Goal: Navigation & Orientation: Find specific page/section

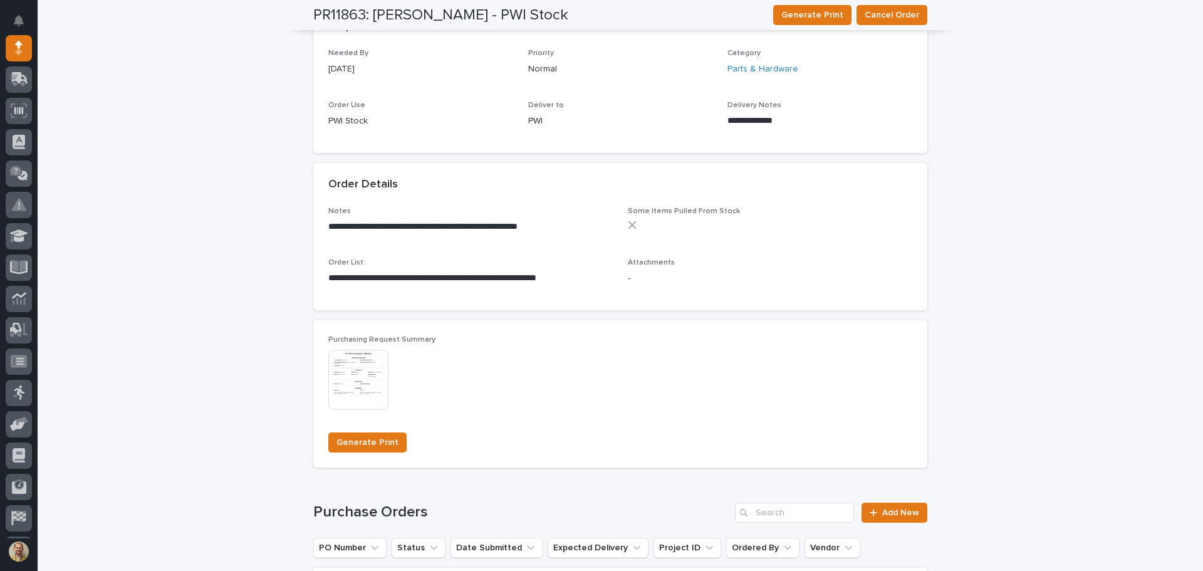
scroll to position [752, 0]
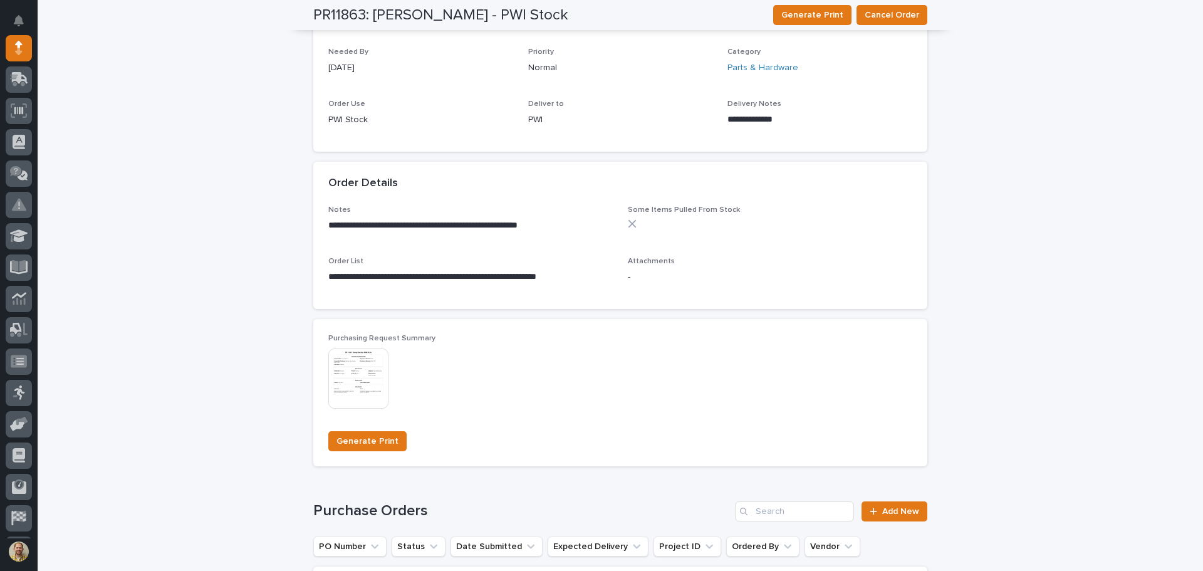
click at [328, 367] on img at bounding box center [358, 379] width 60 height 60
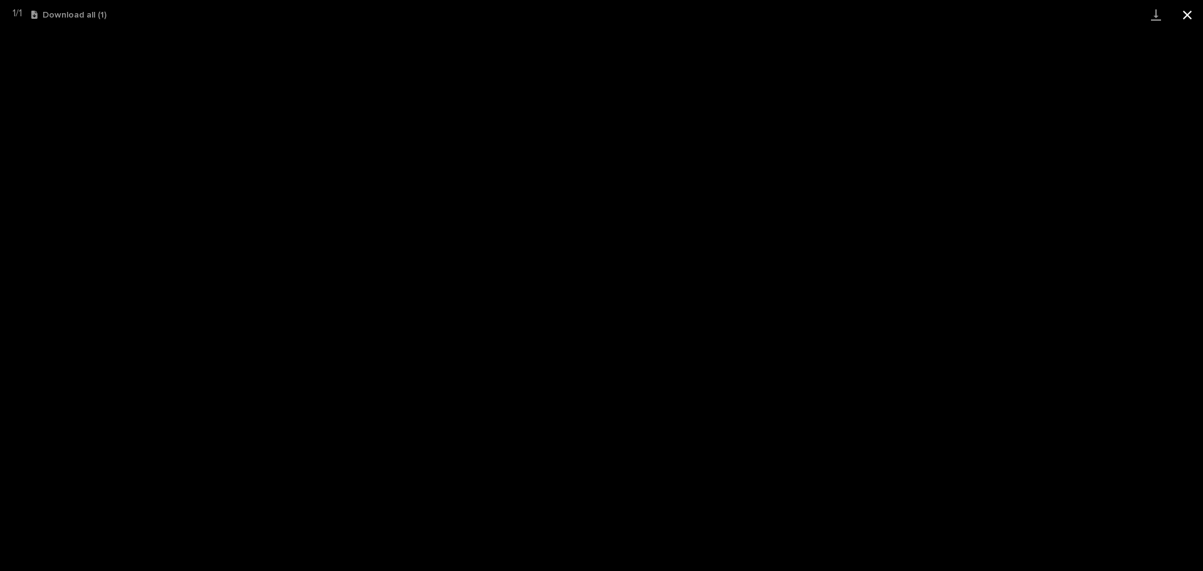
click at [1183, 19] on button "Close gallery" at bounding box center [1187, 14] width 31 height 29
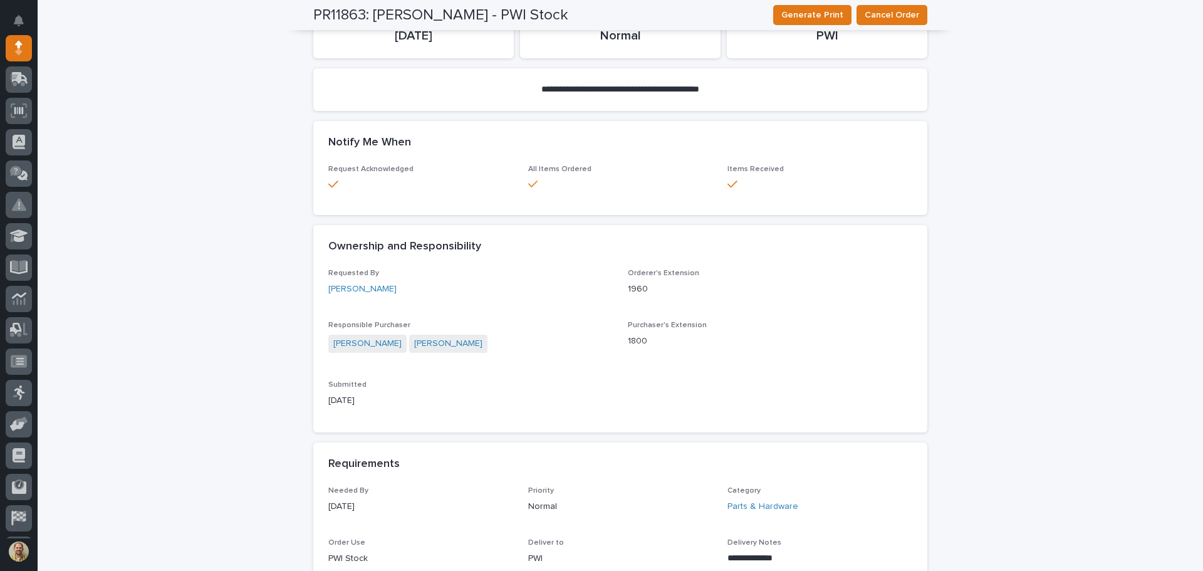
scroll to position [0, 0]
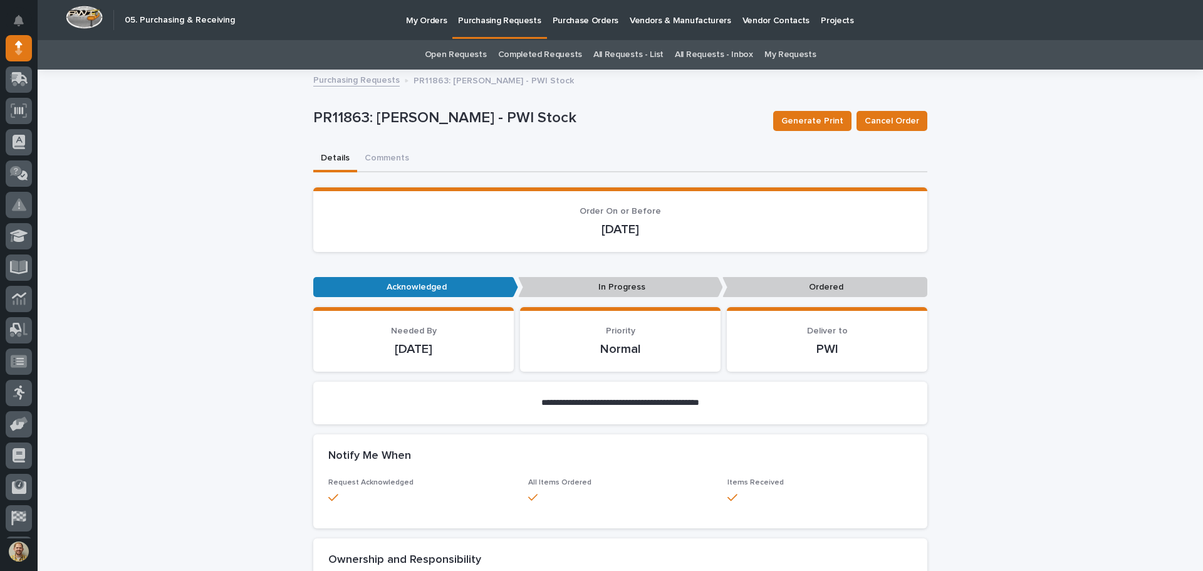
click at [772, 51] on link "My Requests" at bounding box center [791, 54] width 52 height 29
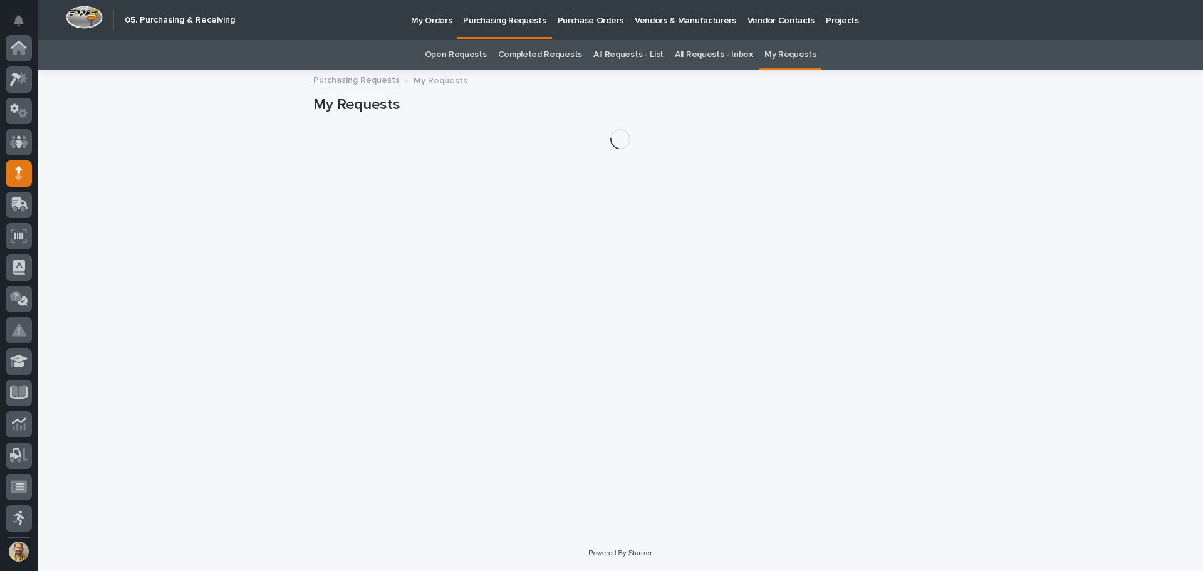
scroll to position [125, 0]
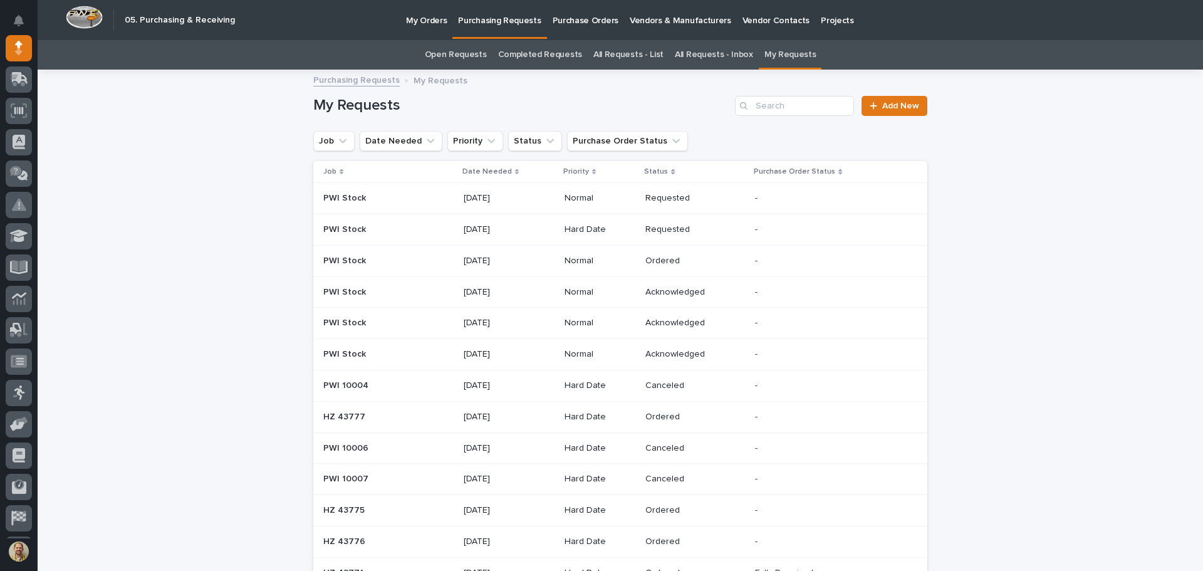
click at [357, 77] on link "Purchasing Requests" at bounding box center [356, 79] width 87 height 14
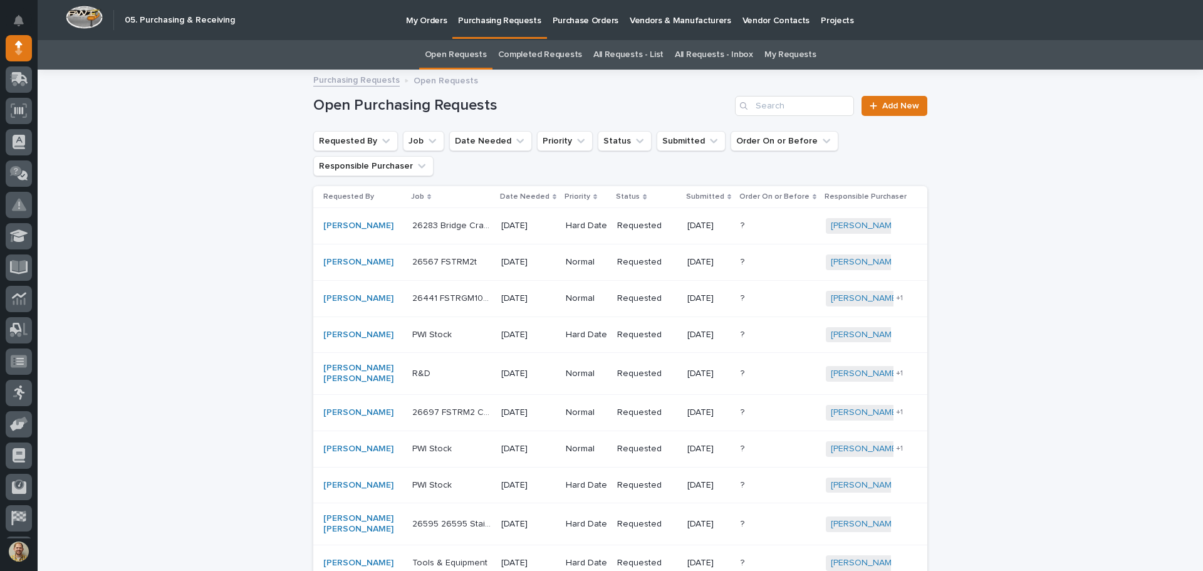
click at [427, 18] on p "My Orders" at bounding box center [426, 13] width 41 height 26
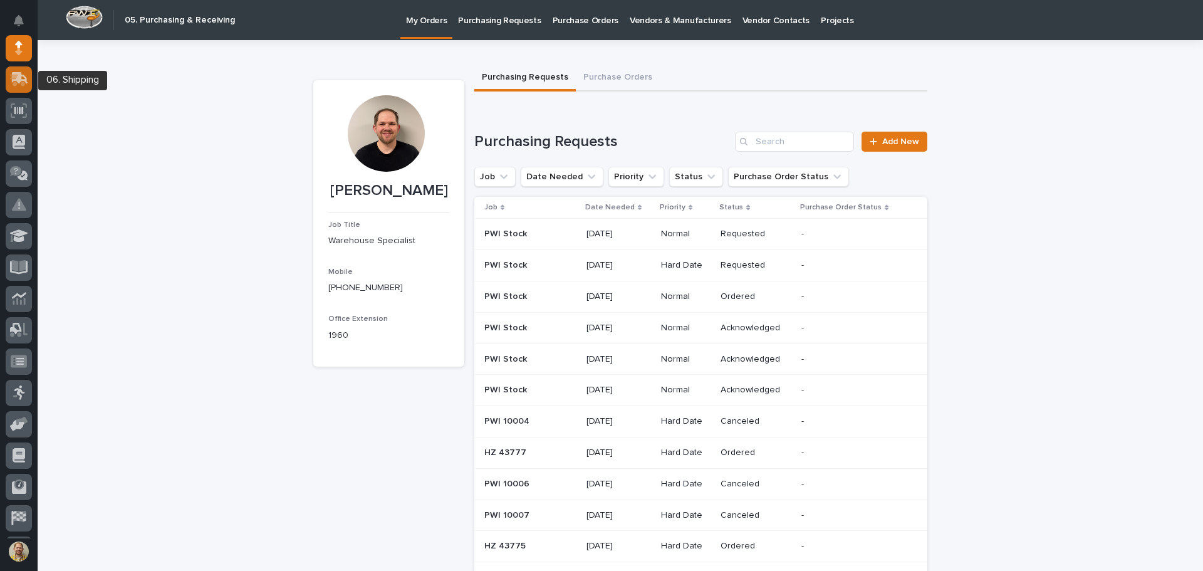
click at [17, 71] on div at bounding box center [19, 79] width 26 height 26
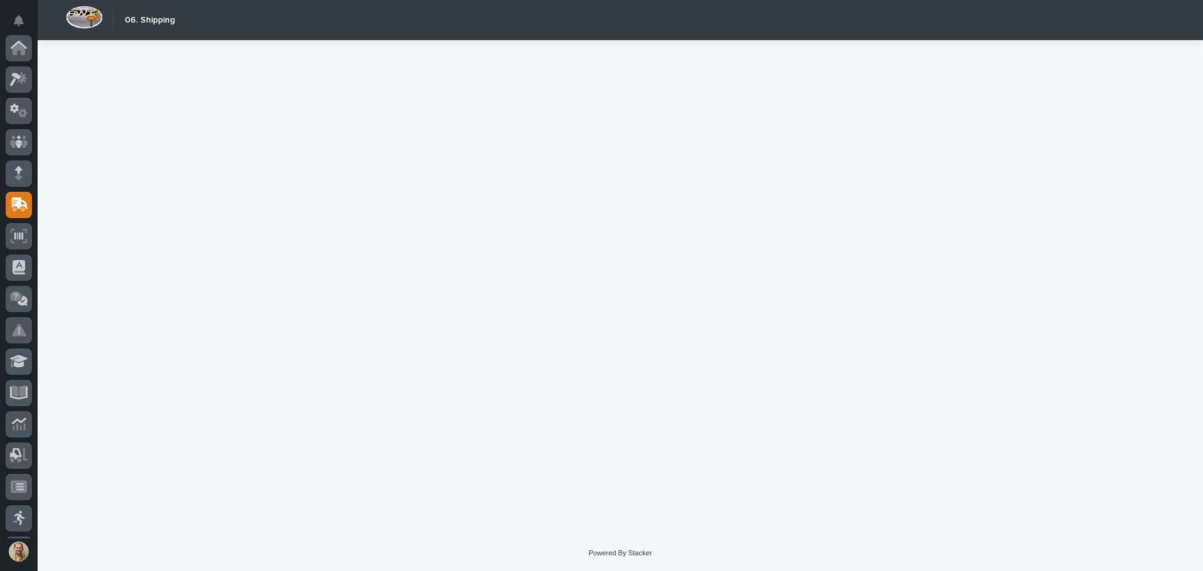
scroll to position [155, 0]
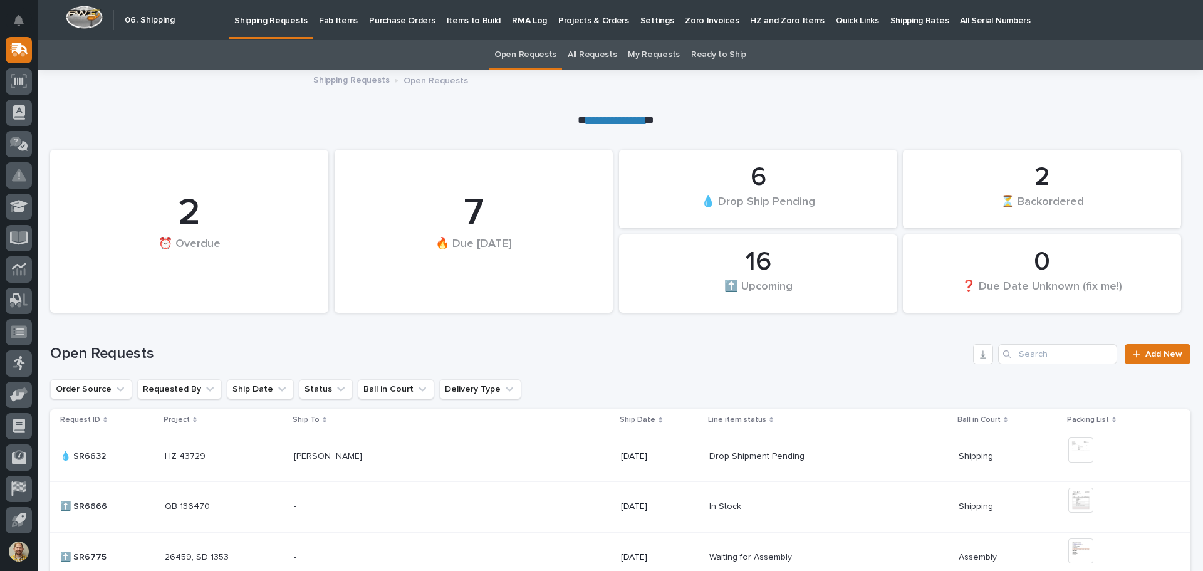
click at [461, 18] on p "Items to Build" at bounding box center [474, 13] width 55 height 26
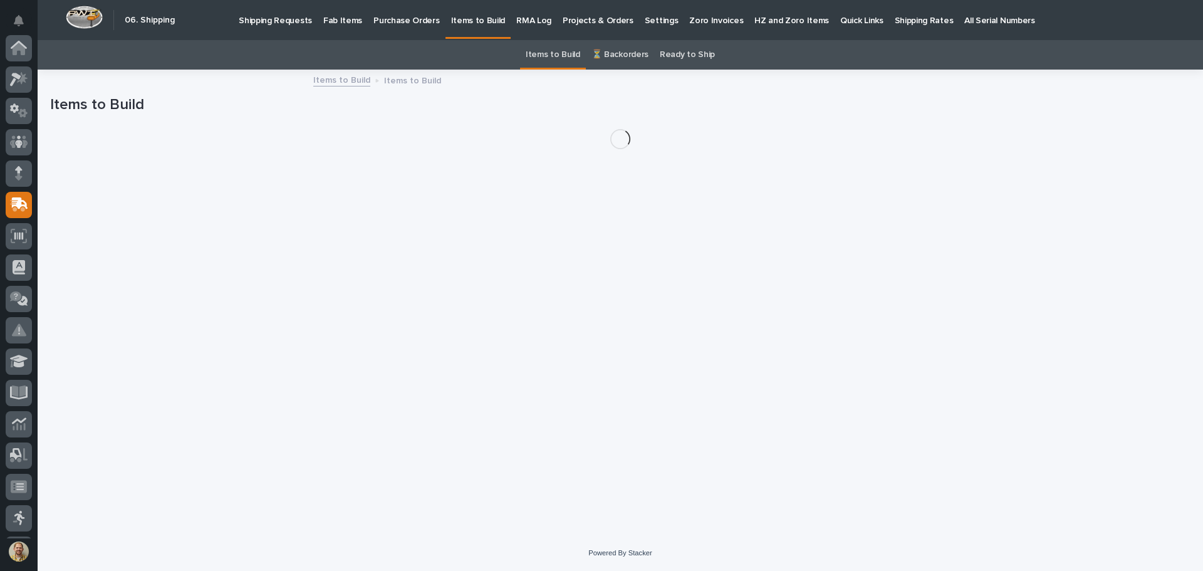
scroll to position [155, 0]
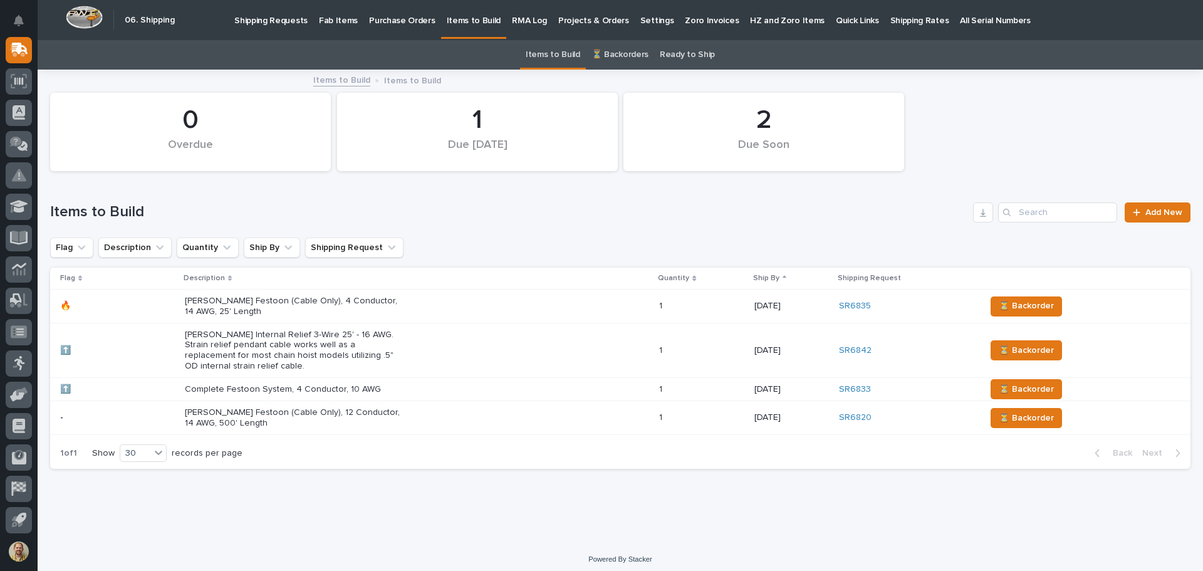
click at [291, 26] on link "Shipping Requests" at bounding box center [271, 19] width 85 height 39
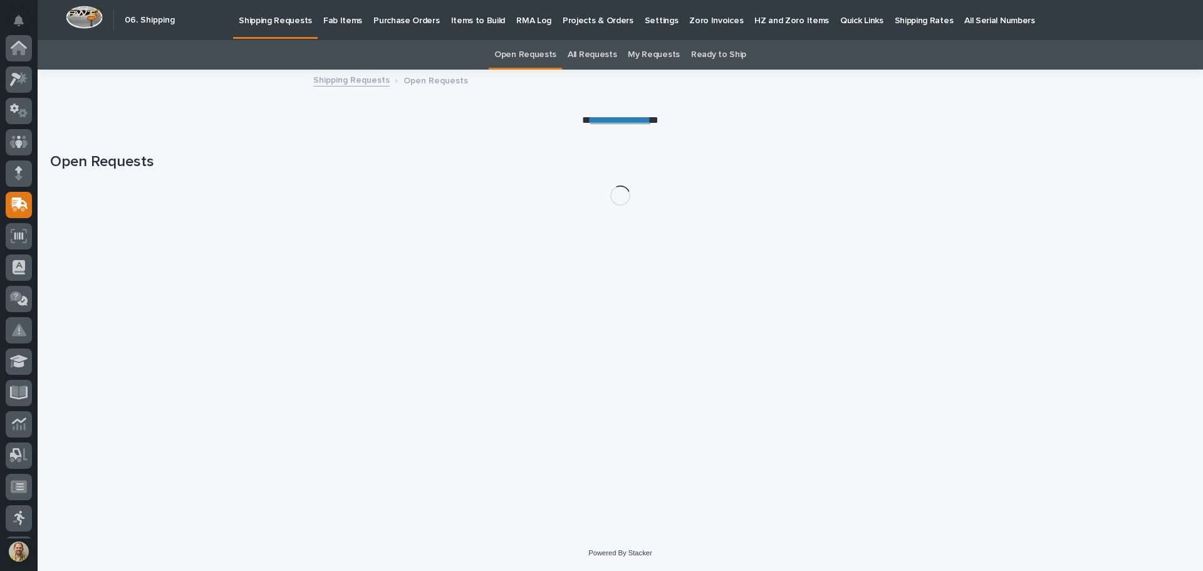
scroll to position [155, 0]
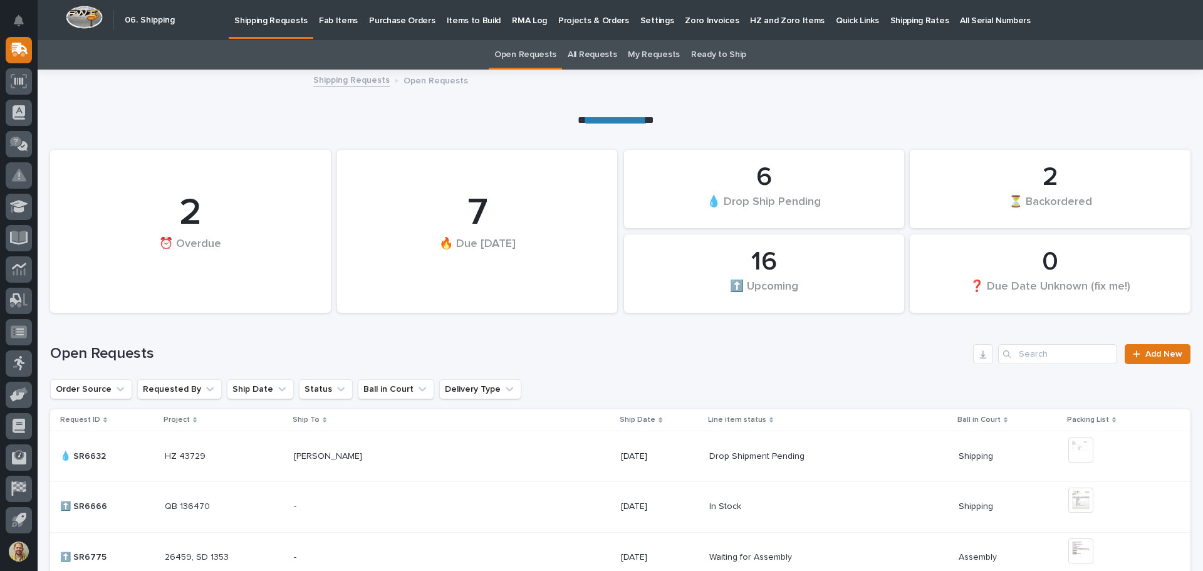
click at [602, 116] on link "**********" at bounding box center [616, 119] width 60 height 9
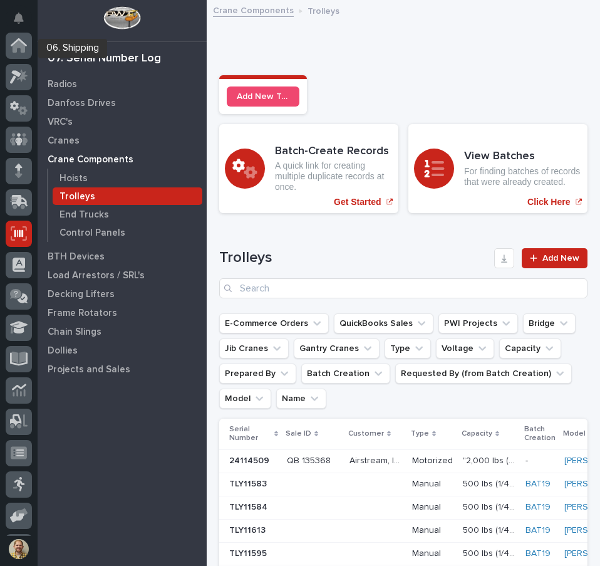
click at [13, 195] on icon at bounding box center [19, 202] width 18 height 14
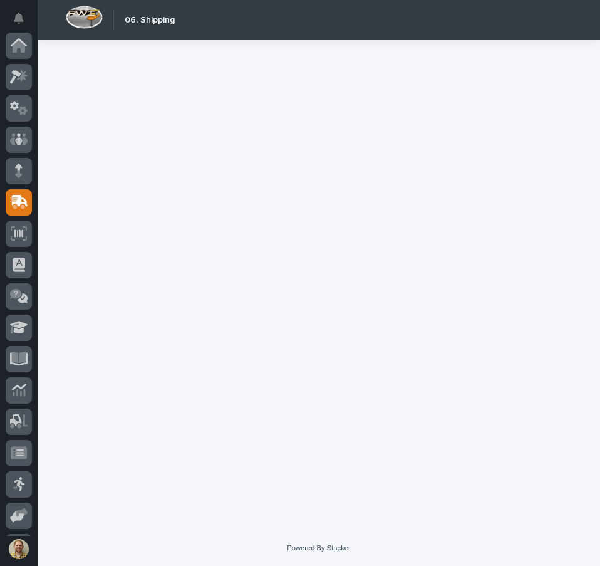
scroll to position [155, 0]
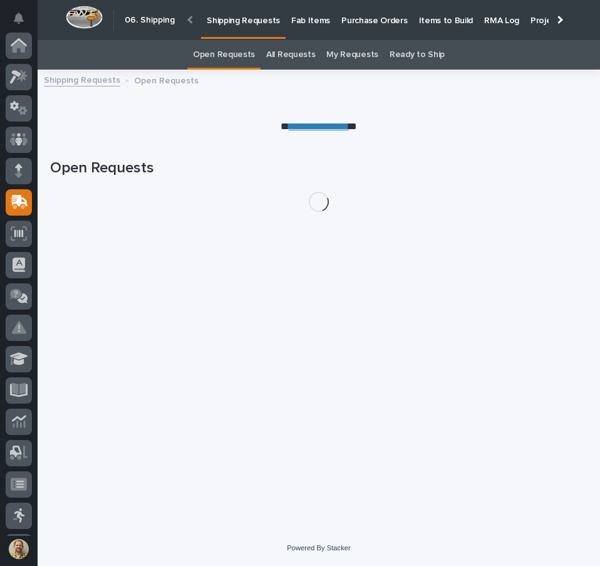
scroll to position [155, 0]
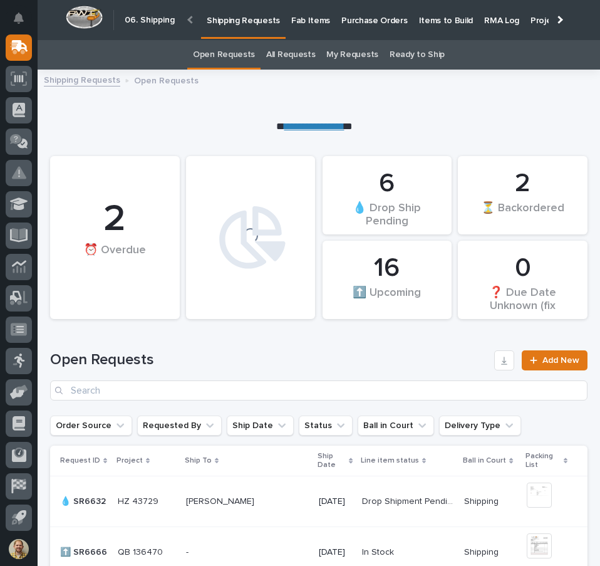
click at [331, 125] on link "**********" at bounding box center [315, 126] width 60 height 9
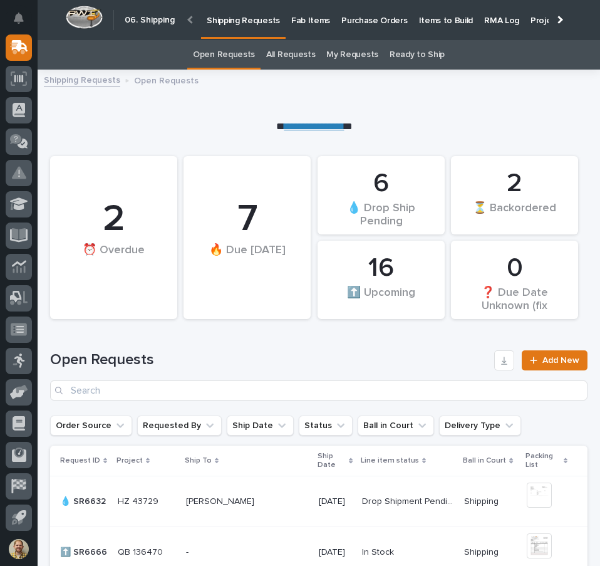
click at [266, 359] on h1 "Open Requests" at bounding box center [269, 360] width 439 height 18
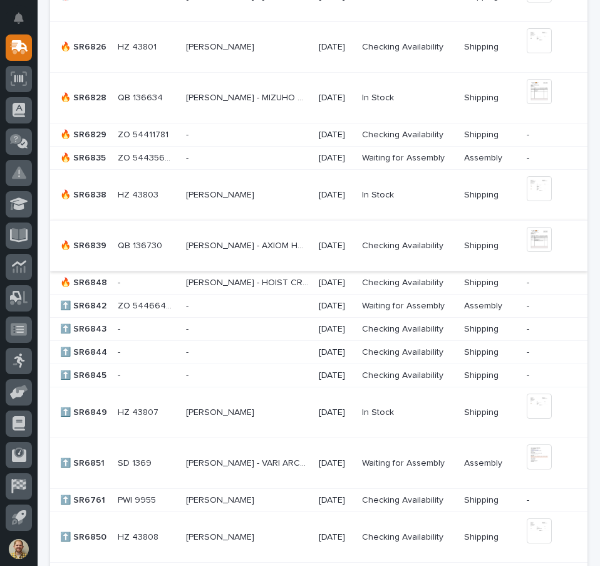
scroll to position [940, 0]
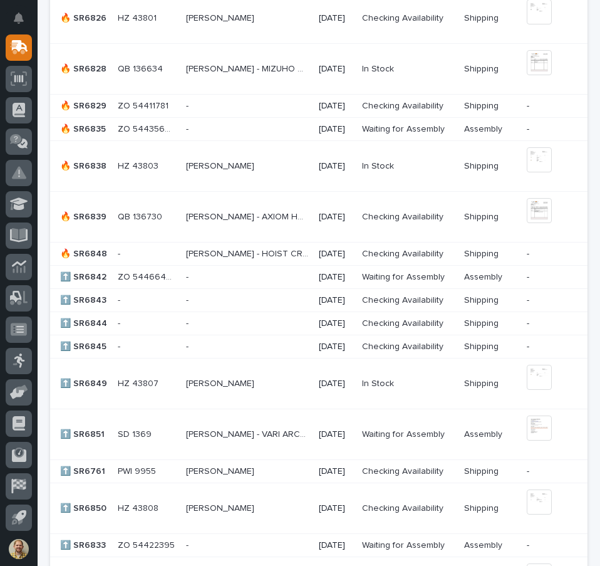
click at [136, 342] on p at bounding box center [147, 347] width 58 height 11
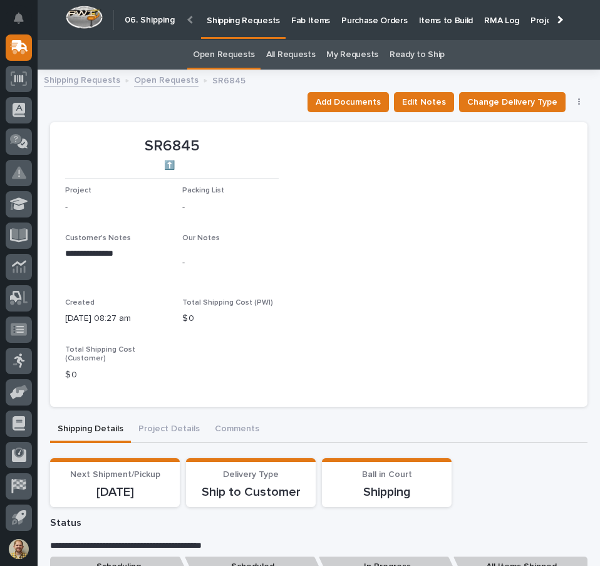
click at [84, 79] on link "Shipping Requests" at bounding box center [82, 79] width 76 height 14
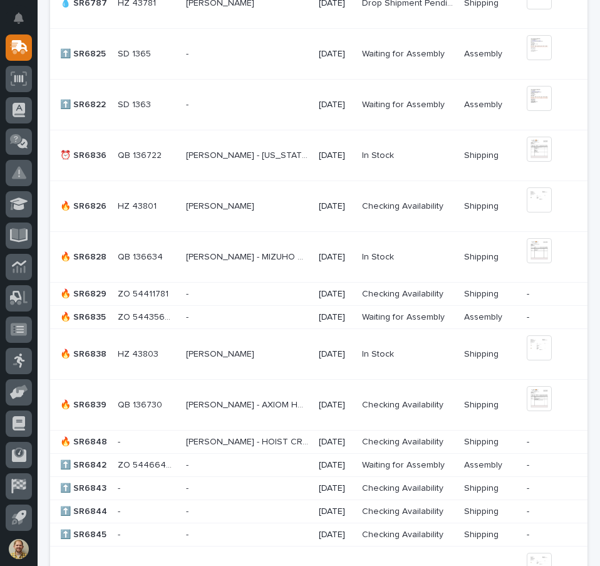
scroll to position [878, 0]
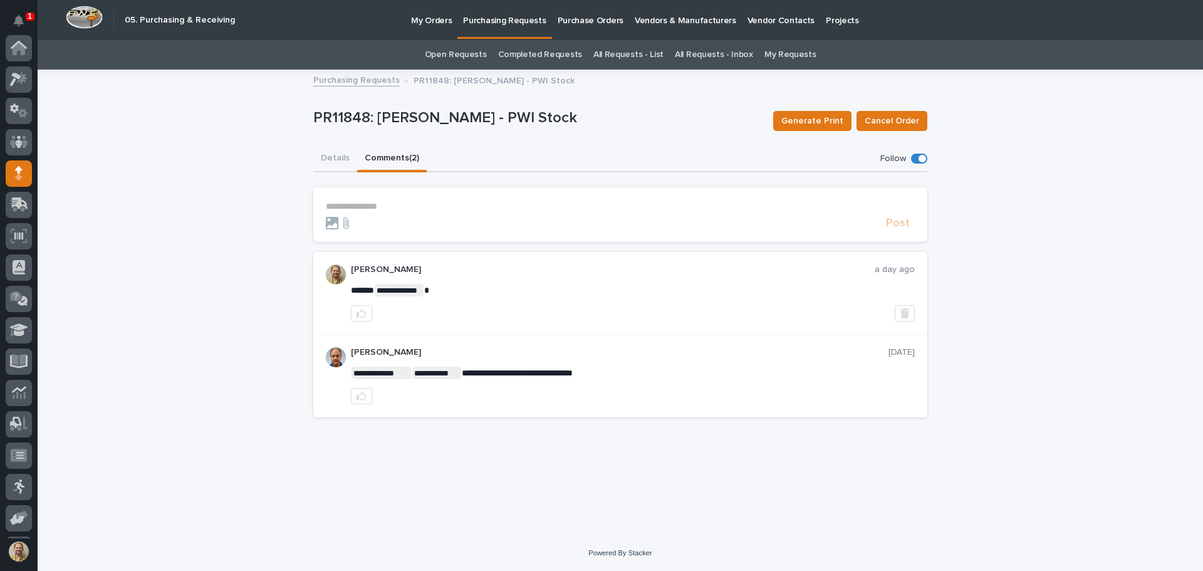
scroll to position [125, 0]
click at [21, 18] on icon "Notifications" at bounding box center [19, 20] width 10 height 11
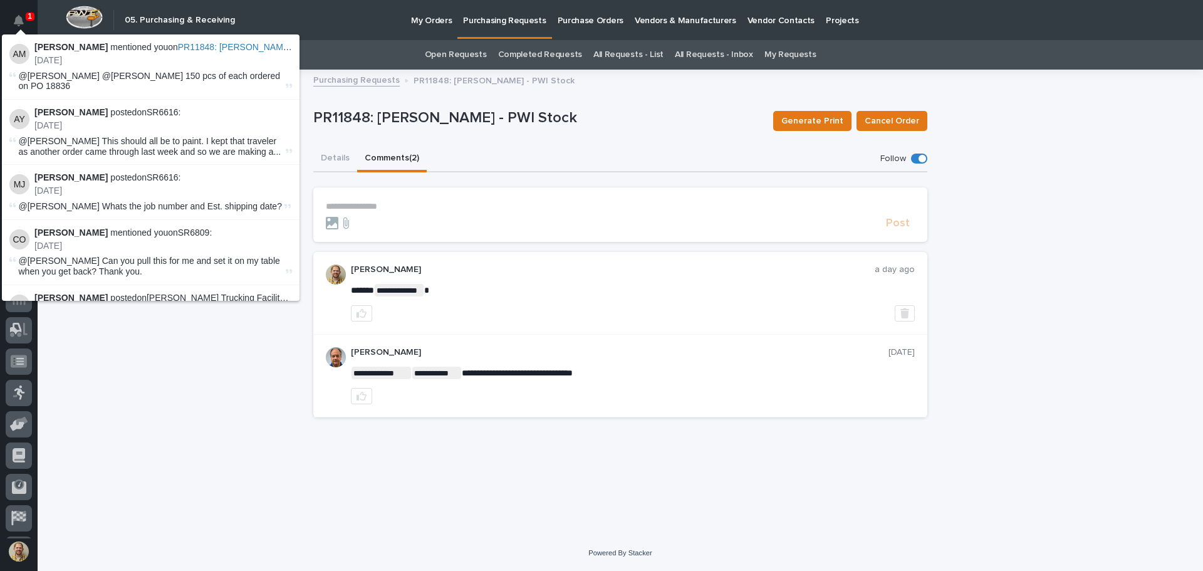
click at [158, 317] on div "**********" at bounding box center [621, 303] width 1166 height 464
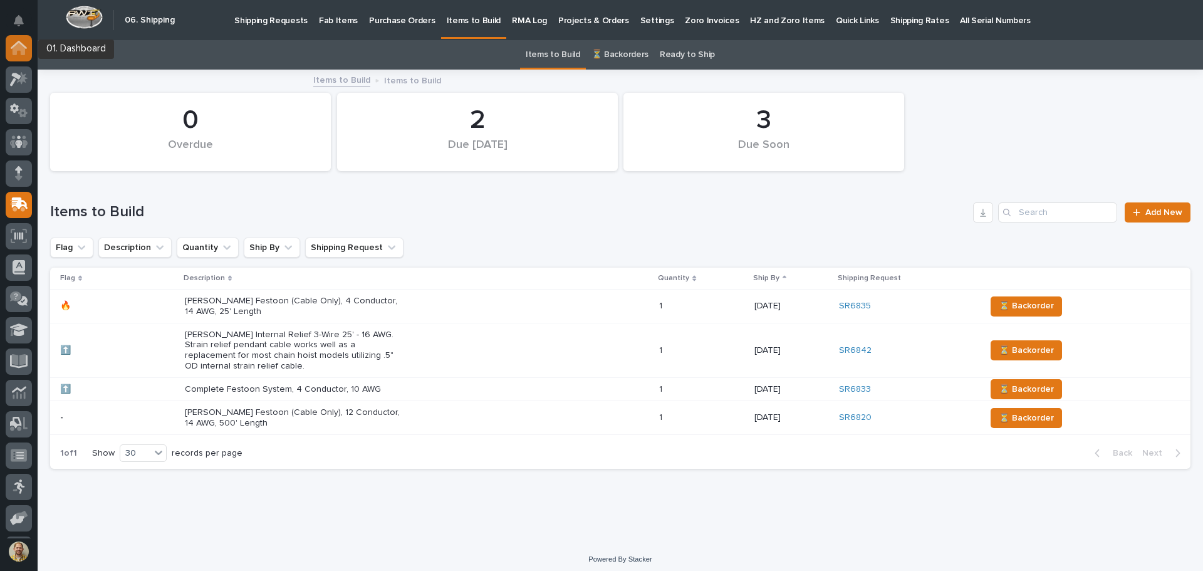
click at [16, 55] on div at bounding box center [19, 48] width 26 height 26
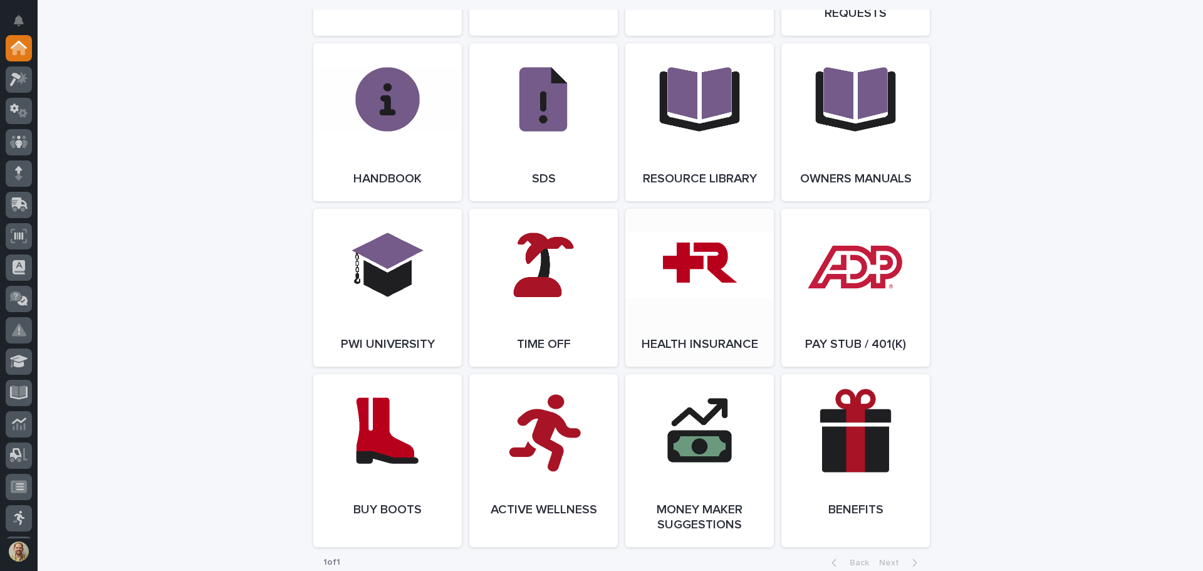
scroll to position [1630, 0]
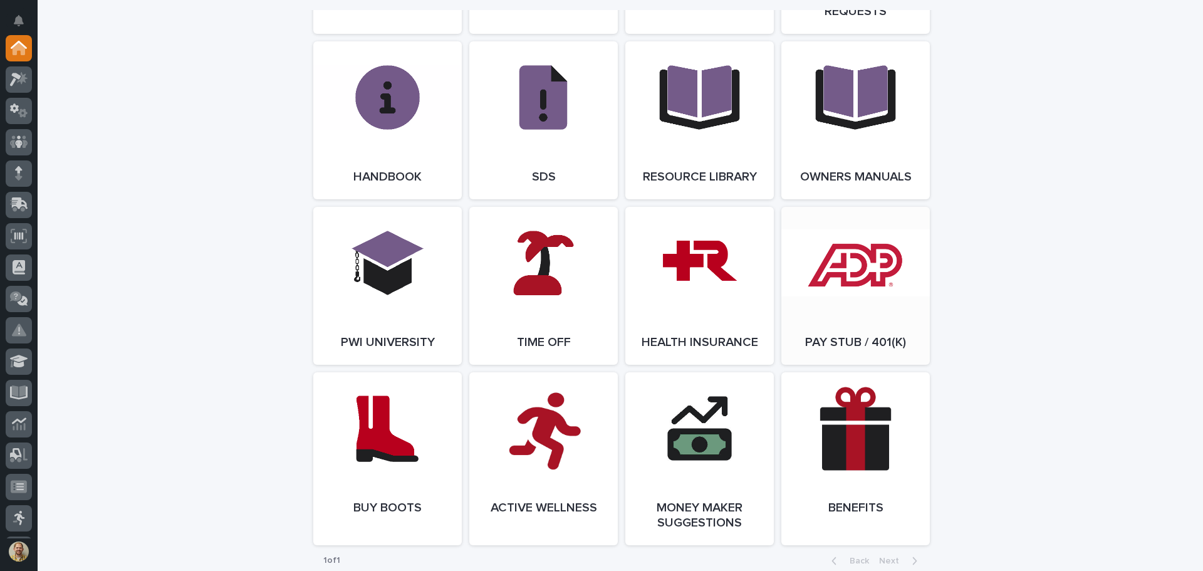
click at [841, 282] on link "Open Link" at bounding box center [856, 286] width 149 height 158
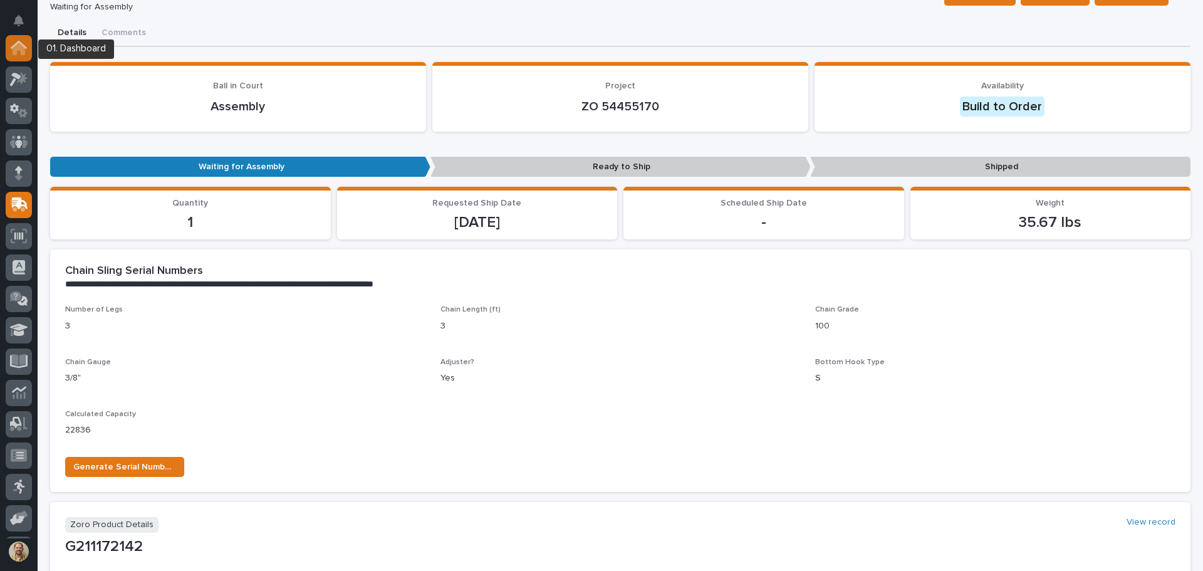
click at [24, 48] on icon at bounding box center [19, 49] width 13 height 13
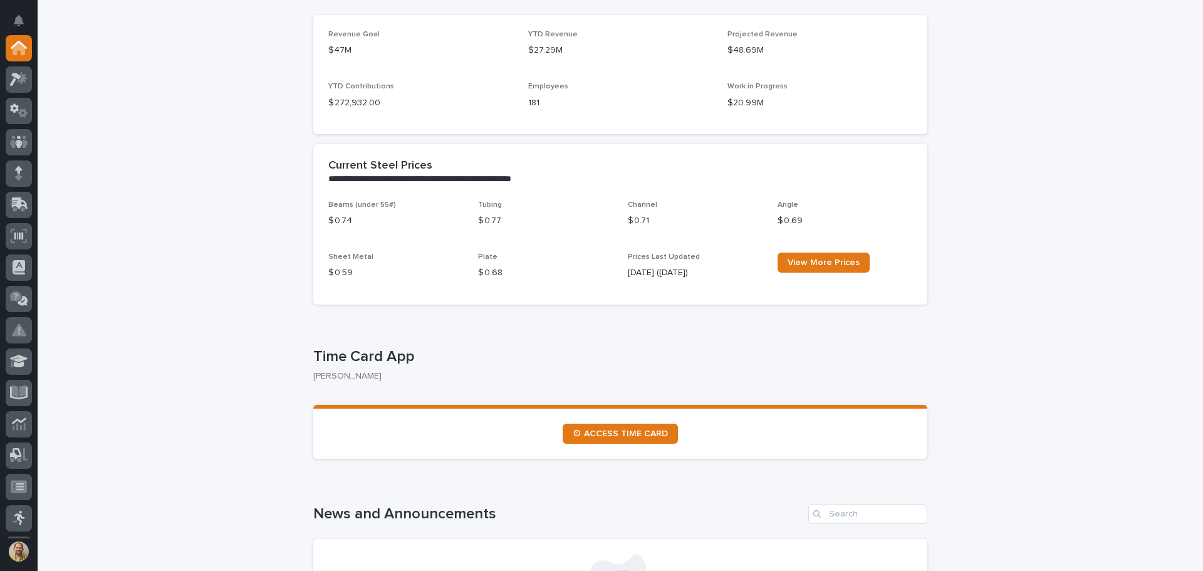
scroll to position [501, 0]
